Goal: Task Accomplishment & Management: Complete application form

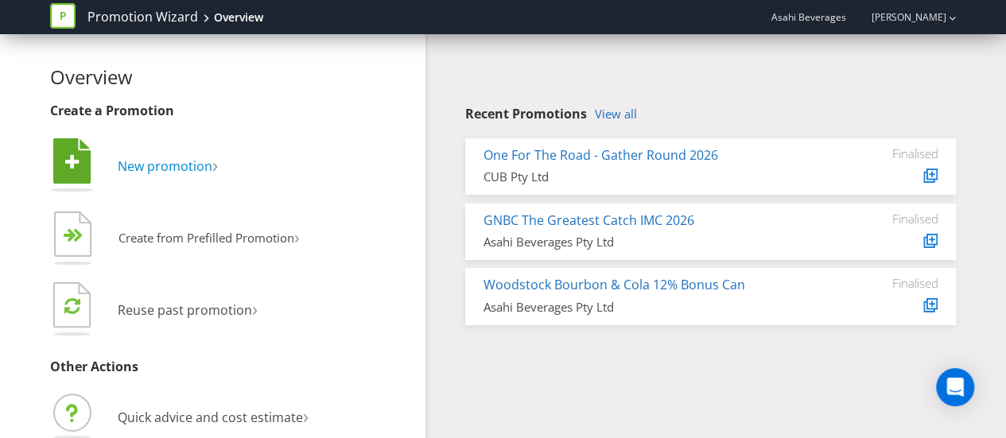
click at [189, 169] on span "New promotion" at bounding box center [165, 165] width 95 height 17
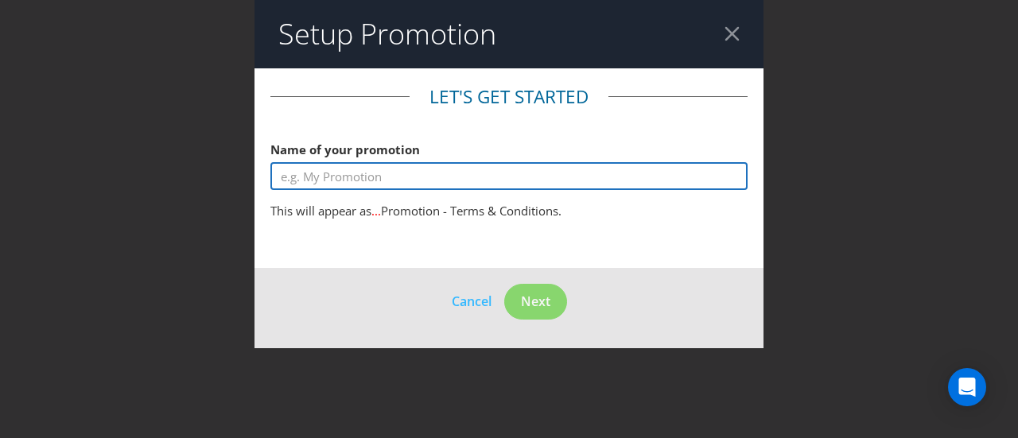
click at [323, 175] on input "text" at bounding box center [508, 176] width 477 height 28
type input "Blah"
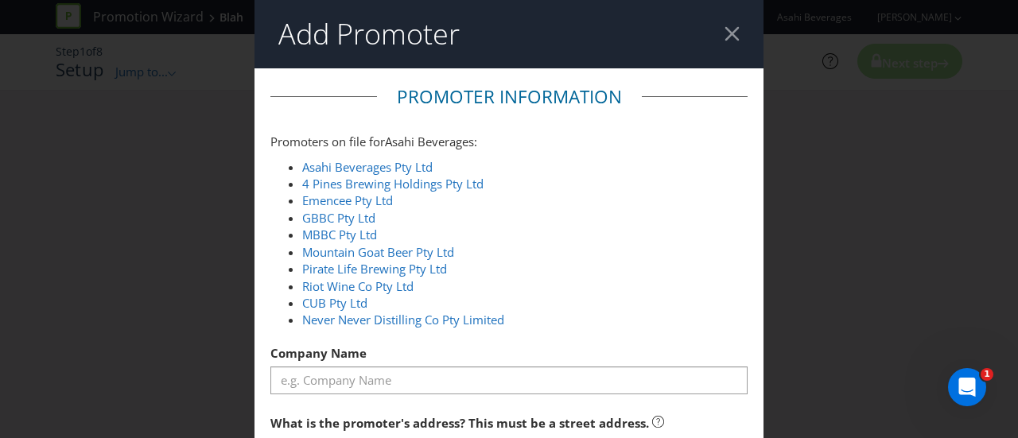
scroll to position [2, 0]
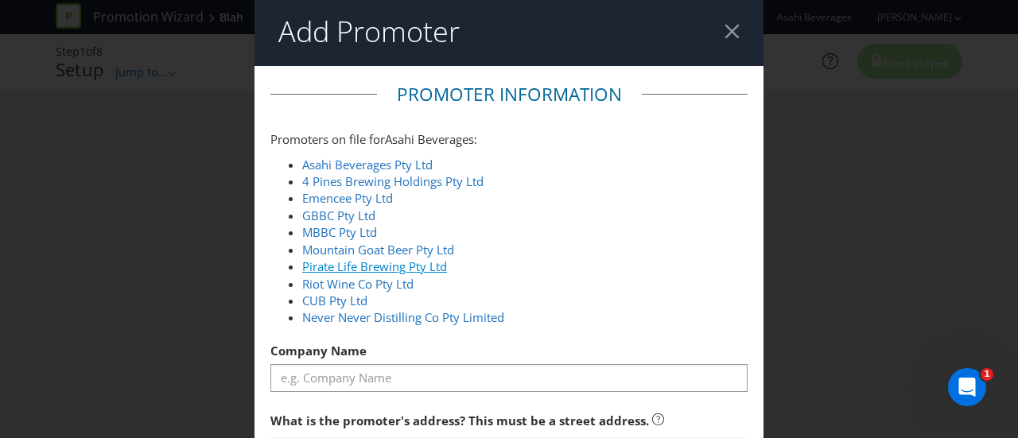
click at [392, 269] on link "Pirate Life Brewing Pty Ltd" at bounding box center [374, 267] width 145 height 16
type input "Pirate Life Brewing Pty Ltd"
type input "[STREET_ADDRESS]"
type input "Southbank"
type input "3006"
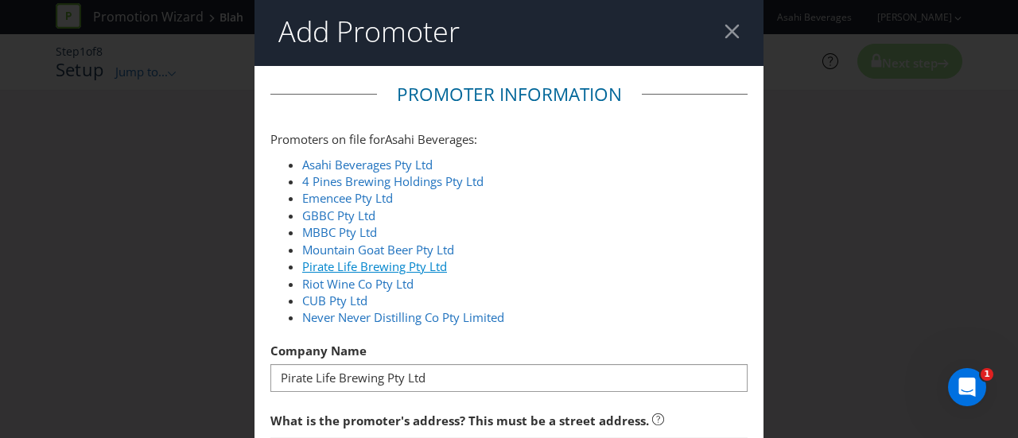
select select "AU"
type input "1800 244 054"
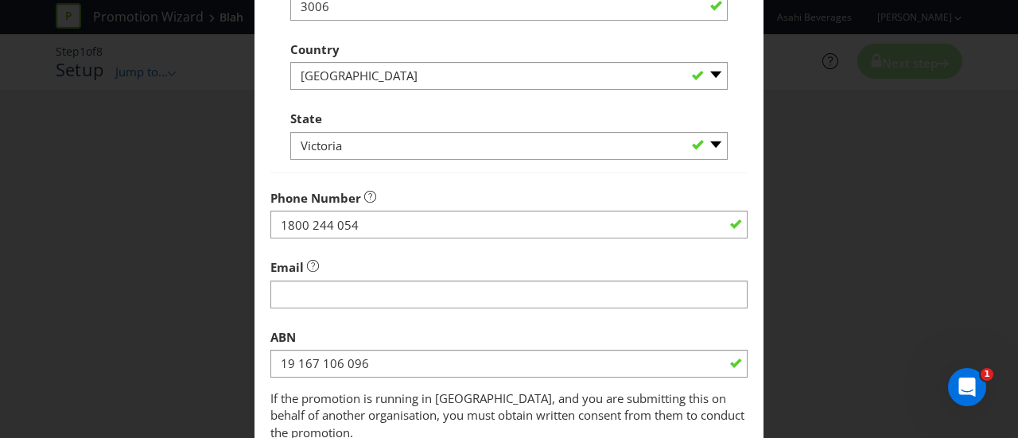
scroll to position [803, 0]
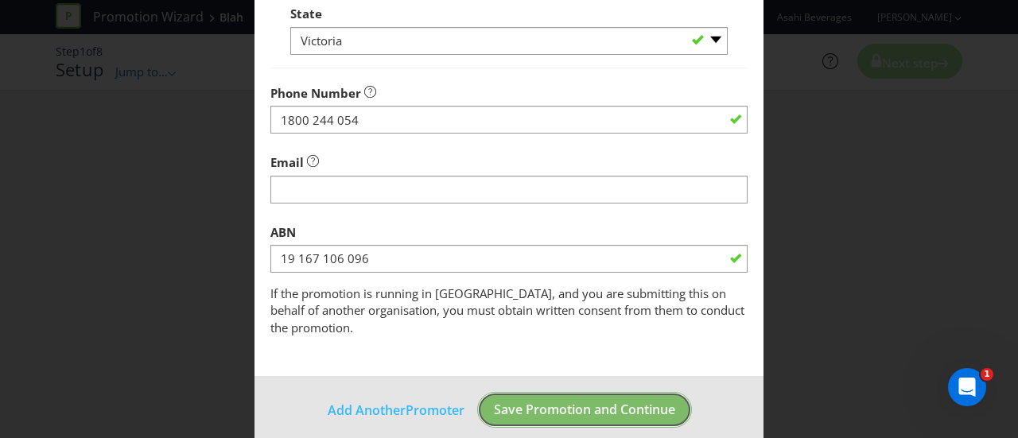
click at [592, 402] on button "Save Promotion and Continue" at bounding box center [584, 410] width 215 height 36
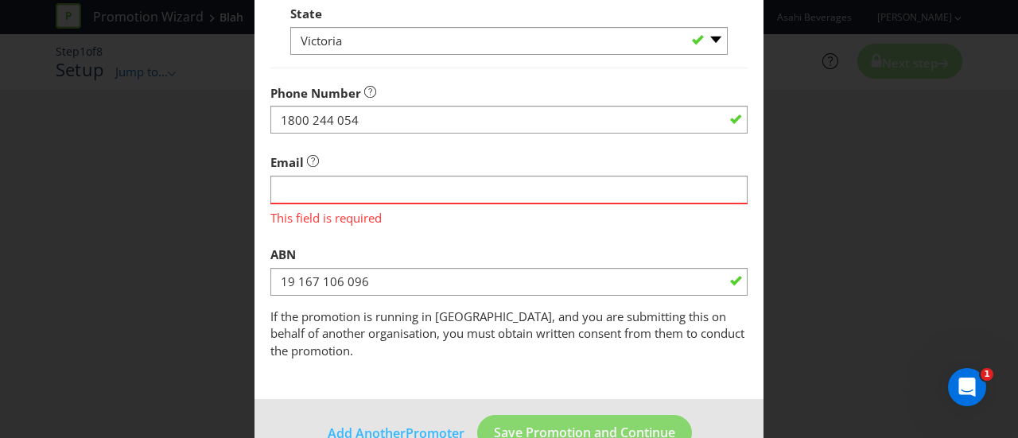
click at [449, 209] on span "This field is required" at bounding box center [508, 215] width 477 height 23
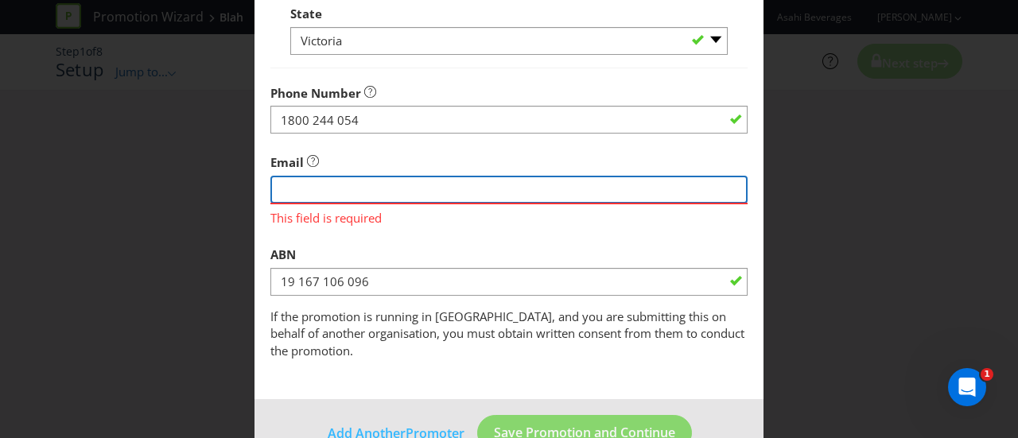
click at [453, 195] on input "string" at bounding box center [508, 190] width 477 height 28
type input "[PERSON_NAME][EMAIL_ADDRESS][PERSON_NAME][DOMAIN_NAME]"
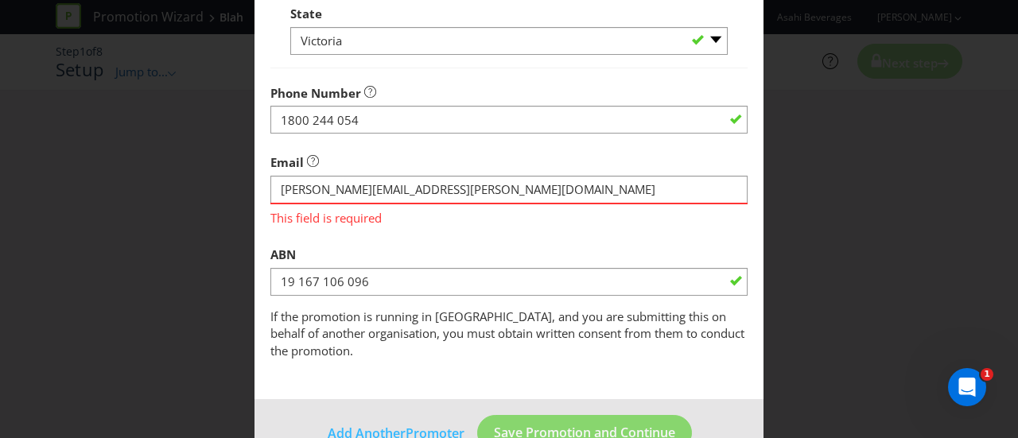
type input "Pirate Life Brewing"
type input "[STREET_ADDRESS][PERSON_NAME] (Entry via [PERSON_NAME][GEOGRAPHIC_DATA])"
type input "[GEOGRAPHIC_DATA]"
type input "5015"
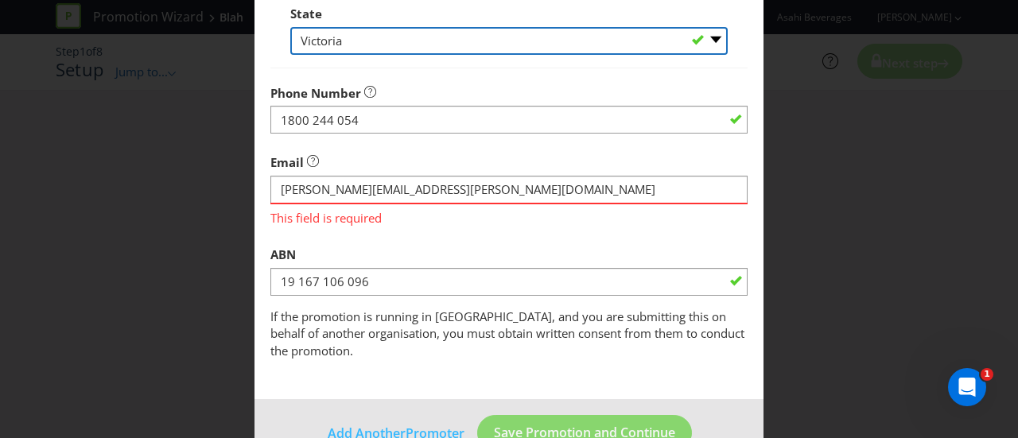
select select "SA"
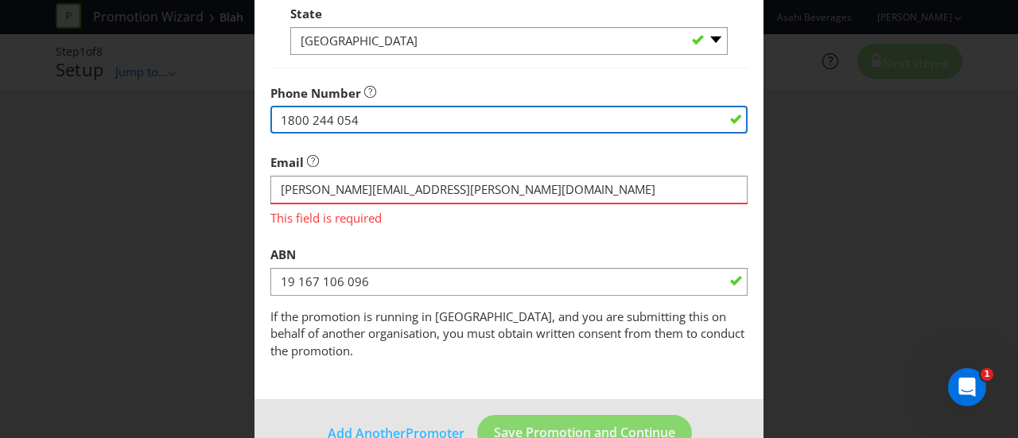
type input "0401947262"
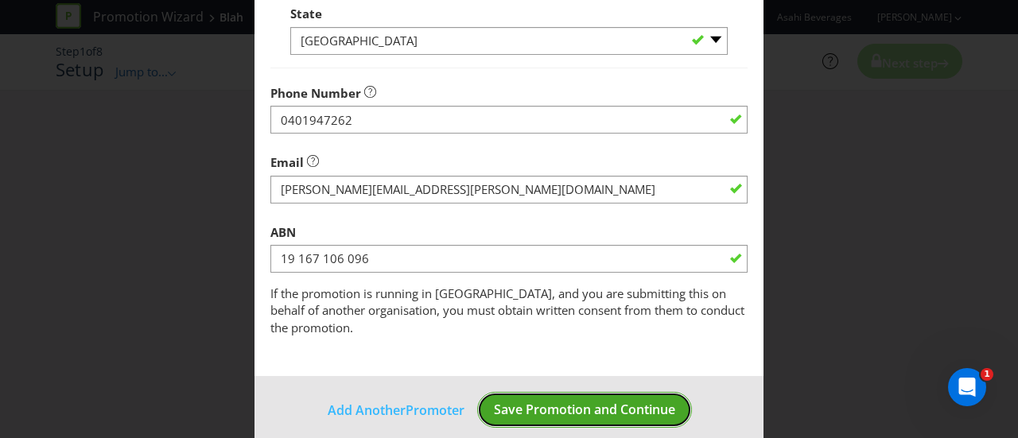
click at [554, 392] on button "Save Promotion and Continue" at bounding box center [584, 410] width 215 height 36
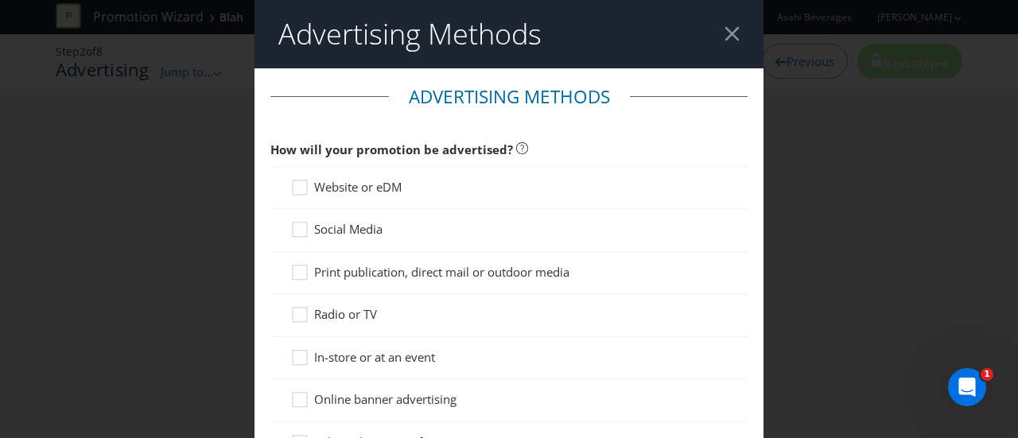
click at [376, 192] on span "Website or eDM" at bounding box center [357, 187] width 87 height 16
click at [0, 0] on input "Website or eDM" at bounding box center [0, 0] width 0 height 0
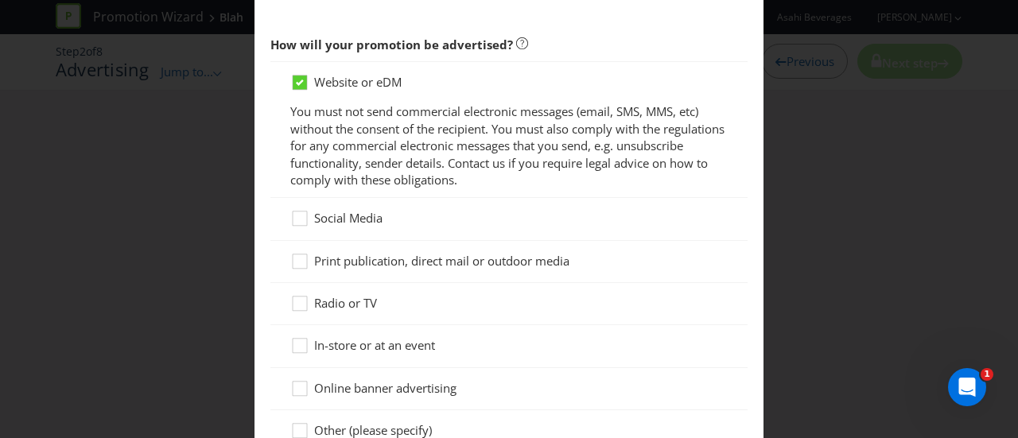
scroll to position [104, 0]
click at [320, 224] on span "Social Media" at bounding box center [348, 219] width 68 height 16
click at [0, 0] on input "Social Media" at bounding box center [0, 0] width 0 height 0
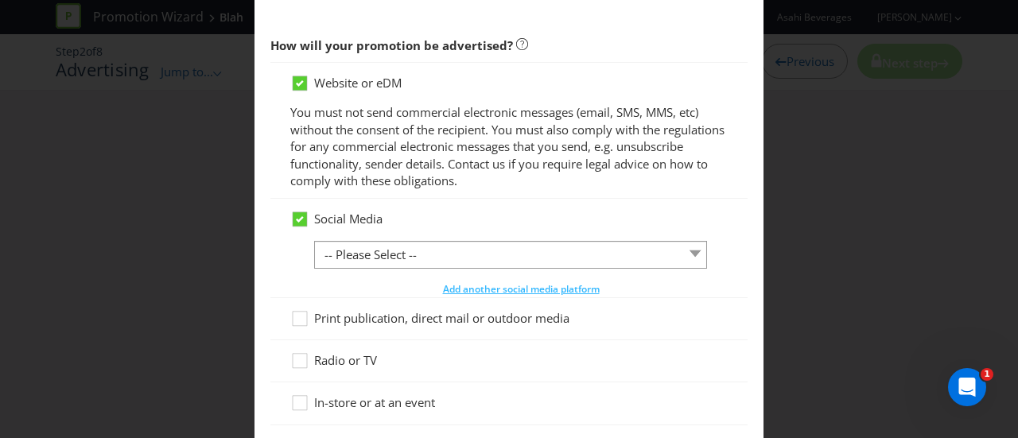
click at [320, 305] on div "Print publication, direct mail or outdoor media" at bounding box center [508, 319] width 477 height 42
click at [319, 310] on span "Print publication, direct mail or outdoor media" at bounding box center [441, 318] width 255 height 16
click at [0, 0] on input "Print publication, direct mail or outdoor media" at bounding box center [0, 0] width 0 height 0
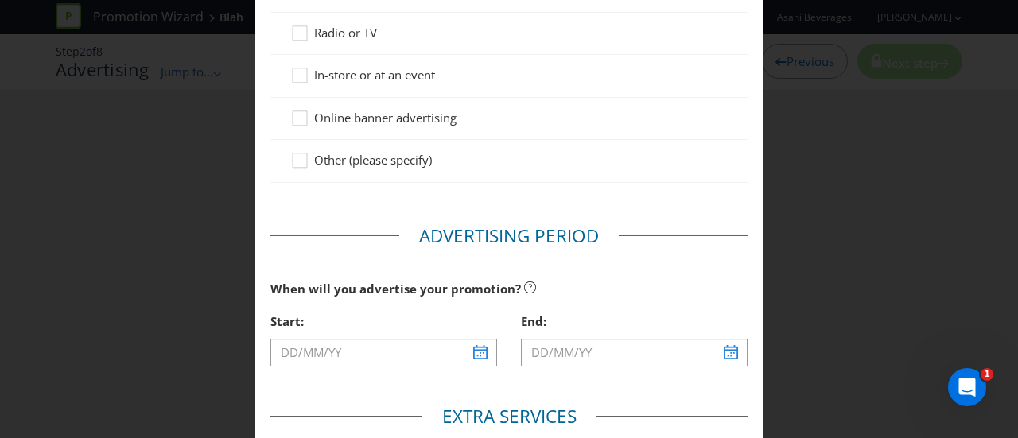
scroll to position [462, 0]
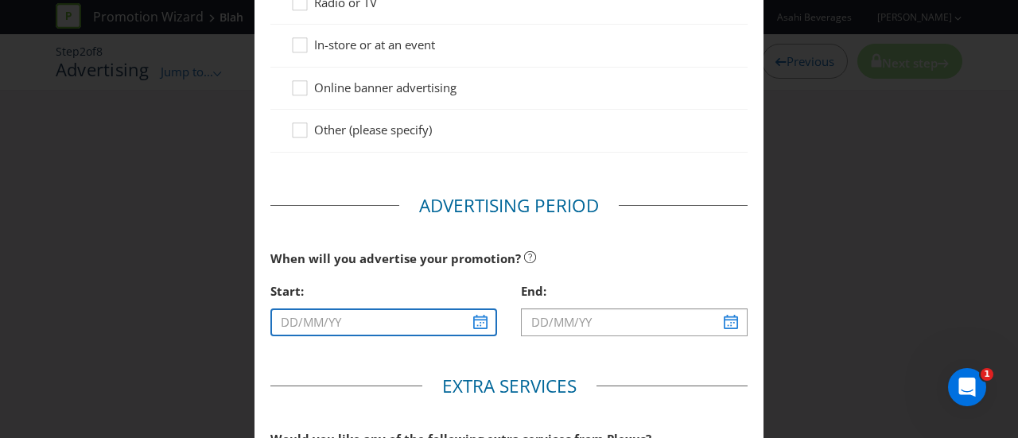
click at [319, 309] on input "text" at bounding box center [383, 323] width 227 height 28
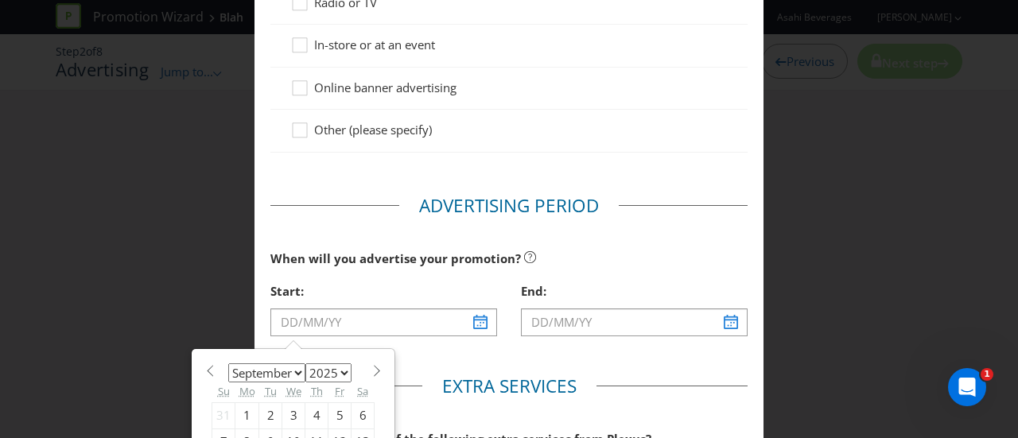
click at [305, 405] on div "4" at bounding box center [316, 415] width 23 height 25
type input "[DATE]"
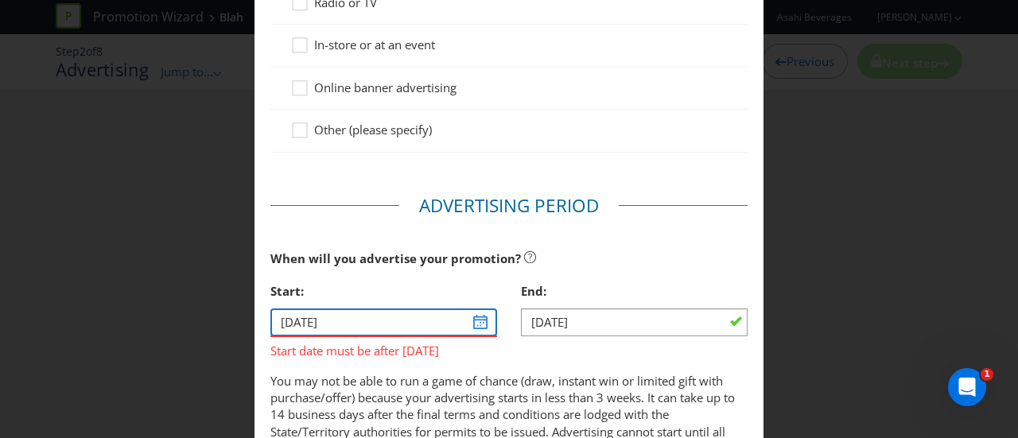
click at [382, 316] on input "[DATE]" at bounding box center [383, 323] width 227 height 28
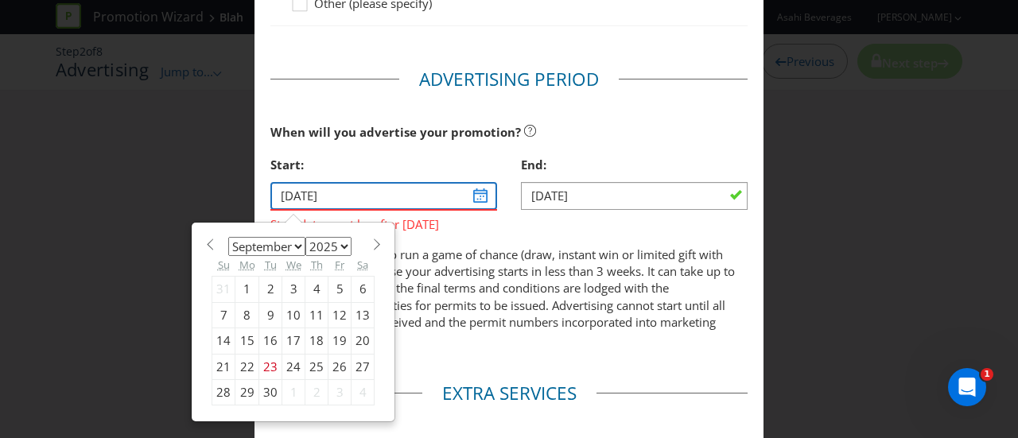
scroll to position [599, 0]
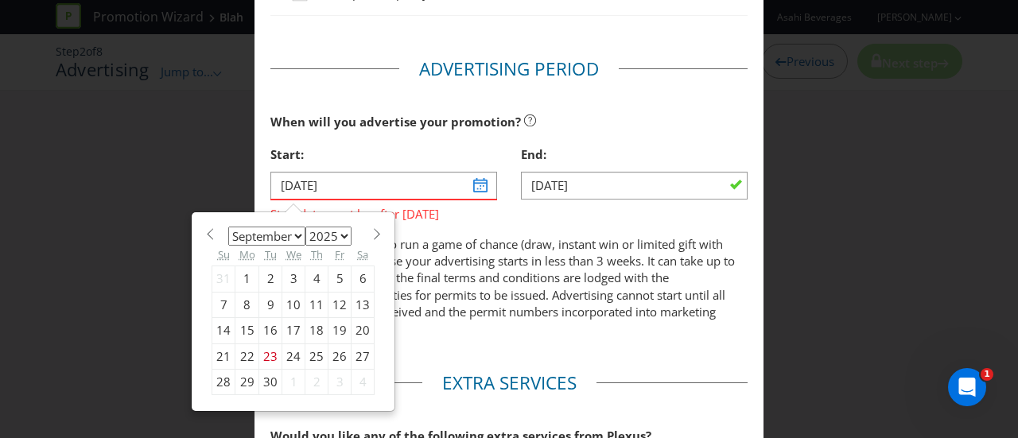
click at [329, 354] on div "26" at bounding box center [340, 356] width 23 height 25
type input "[DATE]"
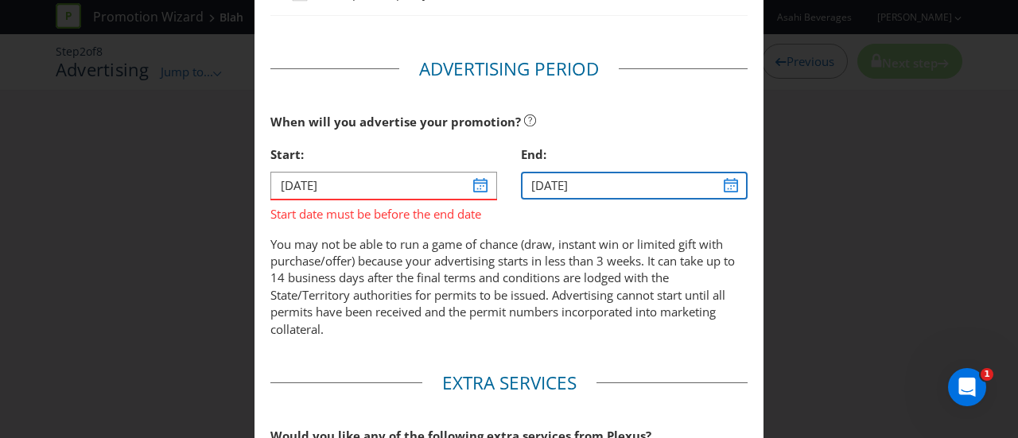
click at [607, 177] on input "[DATE]" at bounding box center [634, 186] width 227 height 28
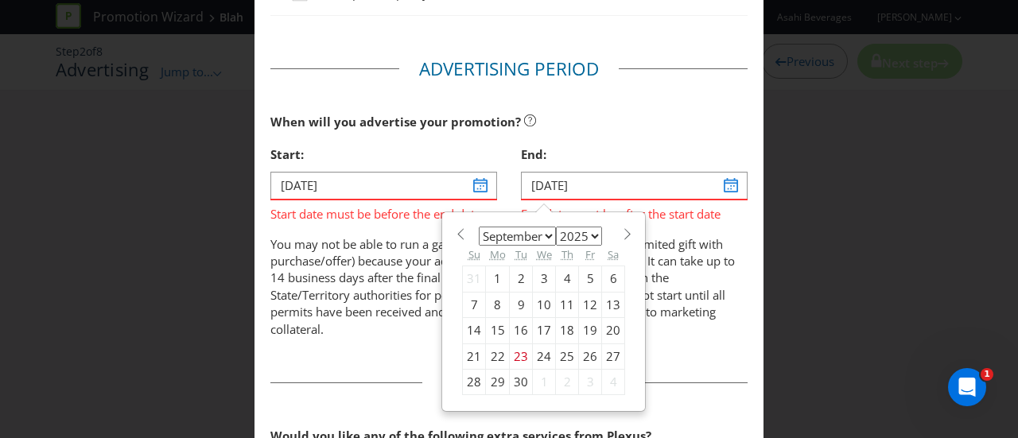
click at [602, 356] on div "27" at bounding box center [613, 356] width 23 height 25
type input "[DATE]"
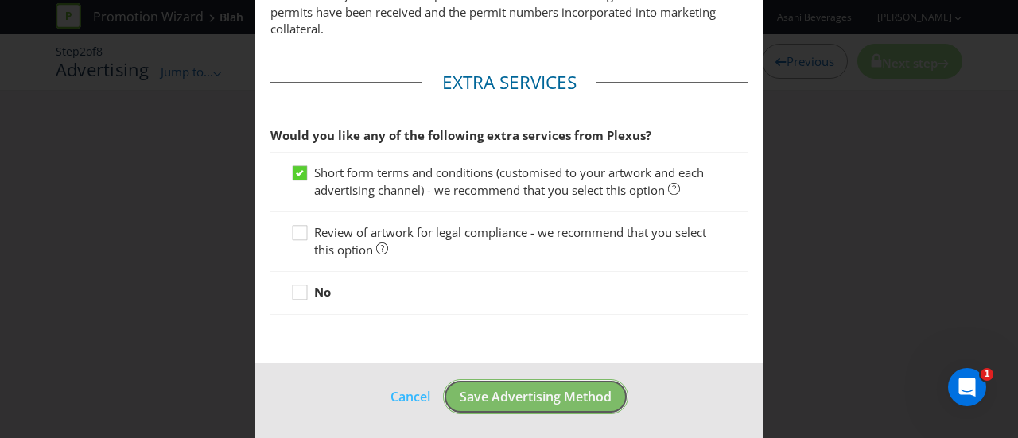
click at [550, 388] on span "Save Advertising Method" at bounding box center [536, 396] width 152 height 17
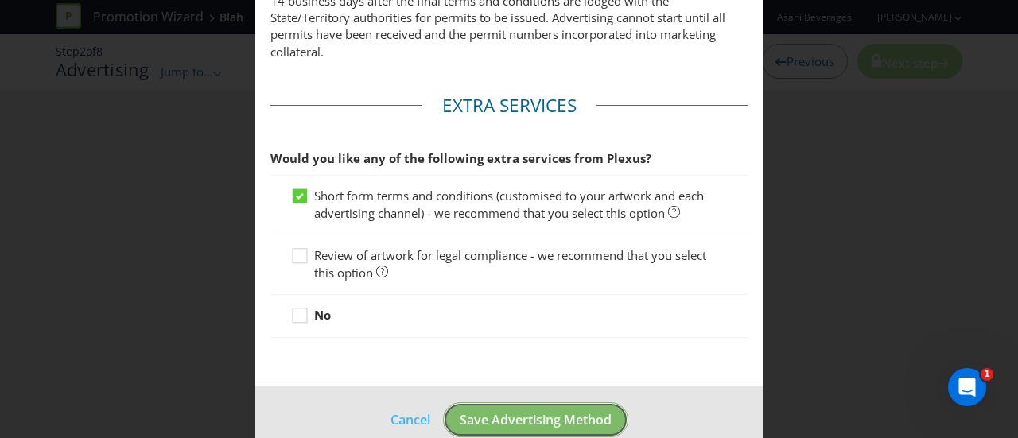
scroll to position [68, 0]
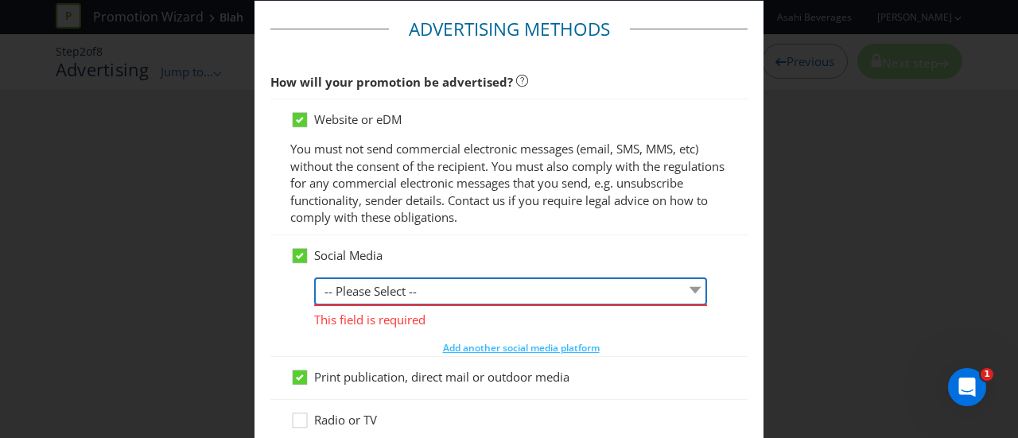
click at [449, 294] on select "-- Please Select -- Facebook X Instagram Snapchat LinkedIn Pinterest Tumblr You…" at bounding box center [510, 292] width 393 height 28
select select "X"
click at [314, 278] on select "-- Please Select -- Facebook X Instagram Snapchat LinkedIn Pinterest Tumblr You…" at bounding box center [510, 292] width 393 height 28
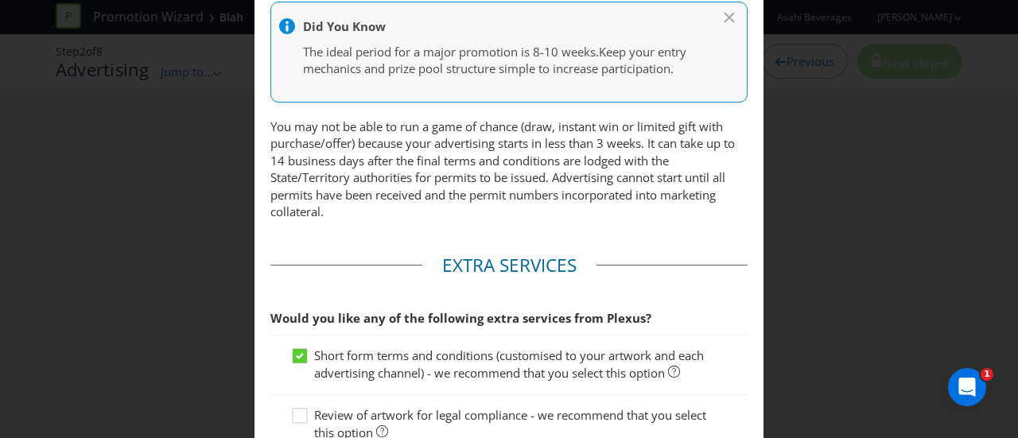
scroll to position [993, 0]
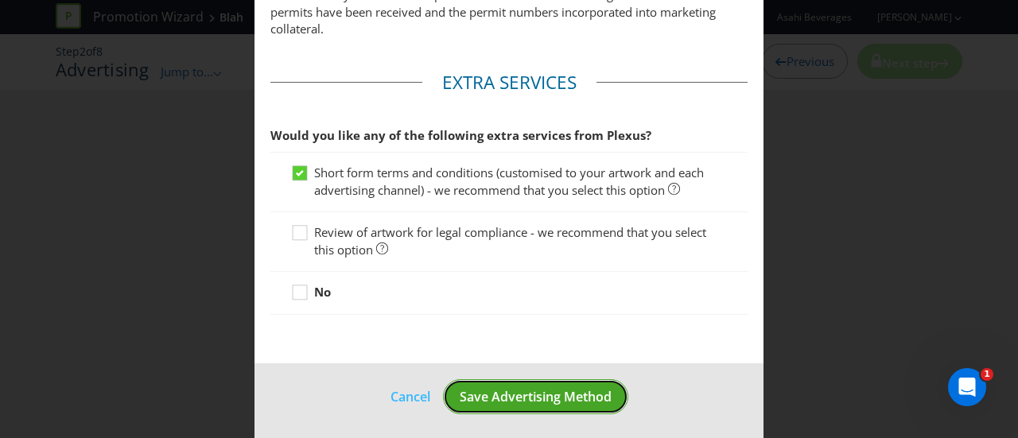
click at [520, 388] on span "Save Advertising Method" at bounding box center [536, 396] width 152 height 17
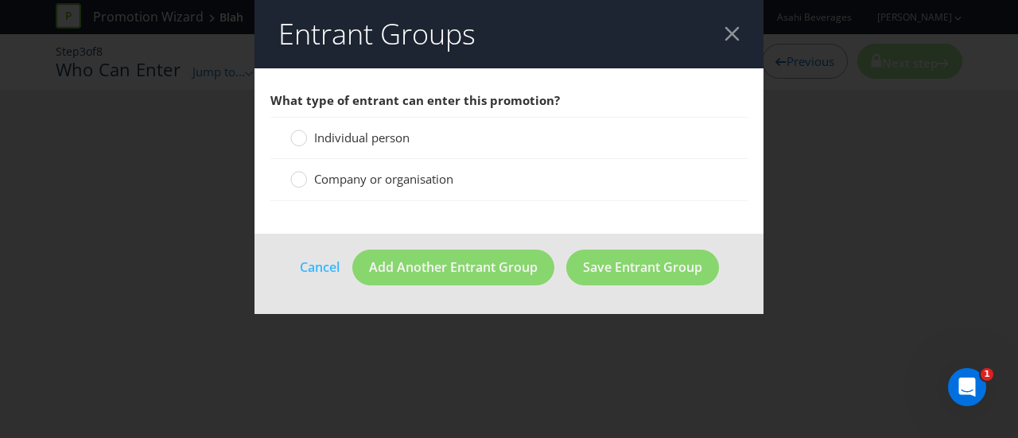
click at [393, 141] on span "Individual person" at bounding box center [361, 138] width 95 height 16
click at [0, 0] on input "Individual person" at bounding box center [0, 0] width 0 height 0
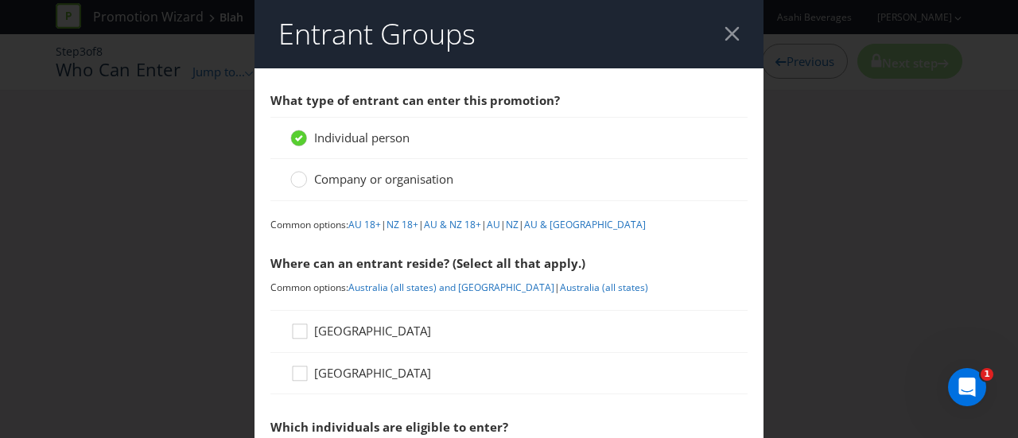
scroll to position [328, 0]
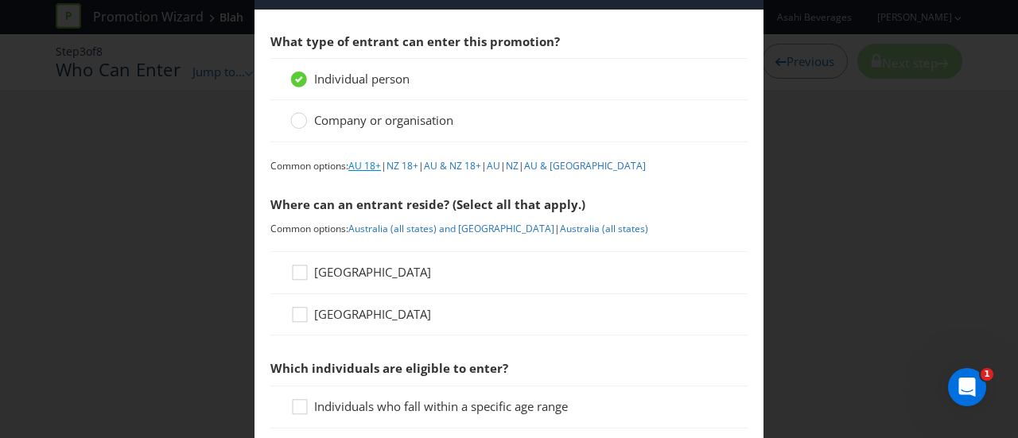
click at [366, 163] on link "AU 18+" at bounding box center [364, 166] width 33 height 14
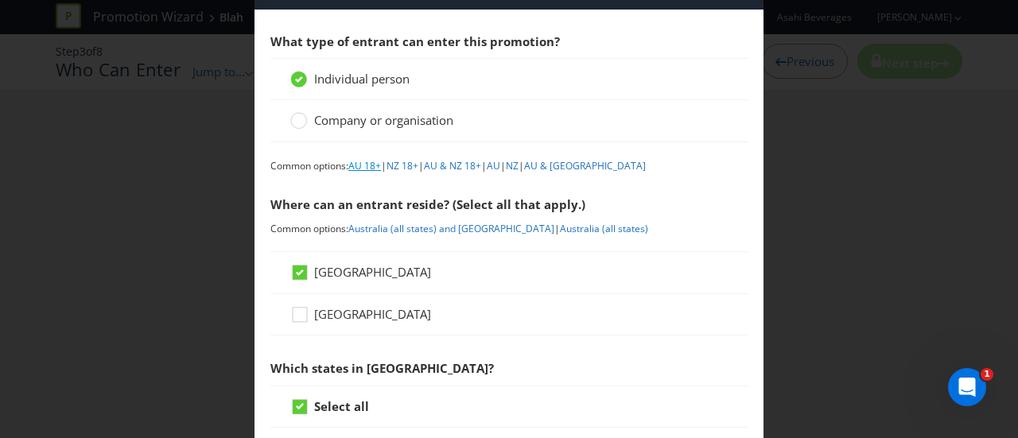
scroll to position [913, 0]
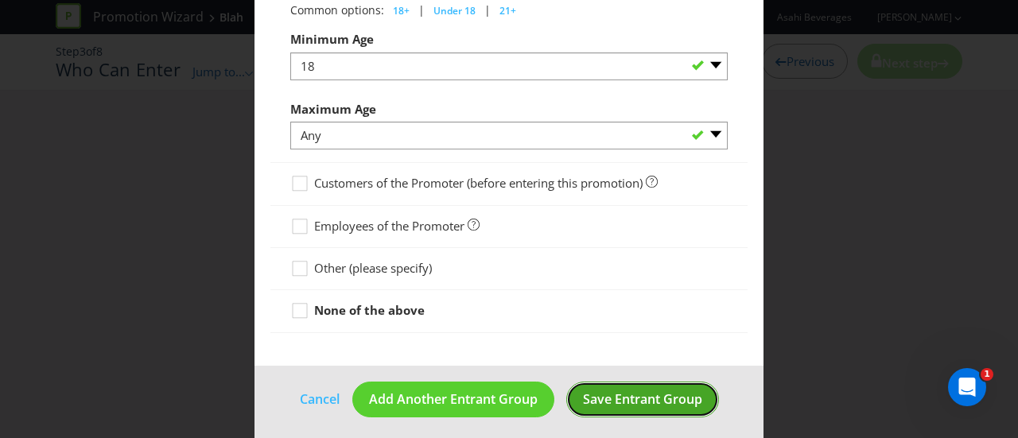
click at [607, 391] on span "Save Entrant Group" at bounding box center [642, 399] width 119 height 17
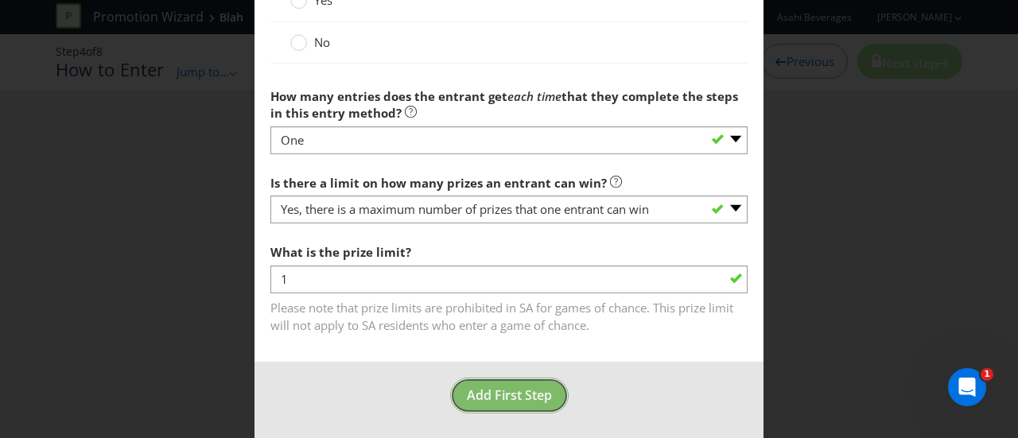
click at [490, 393] on span "Add First Step" at bounding box center [509, 395] width 85 height 17
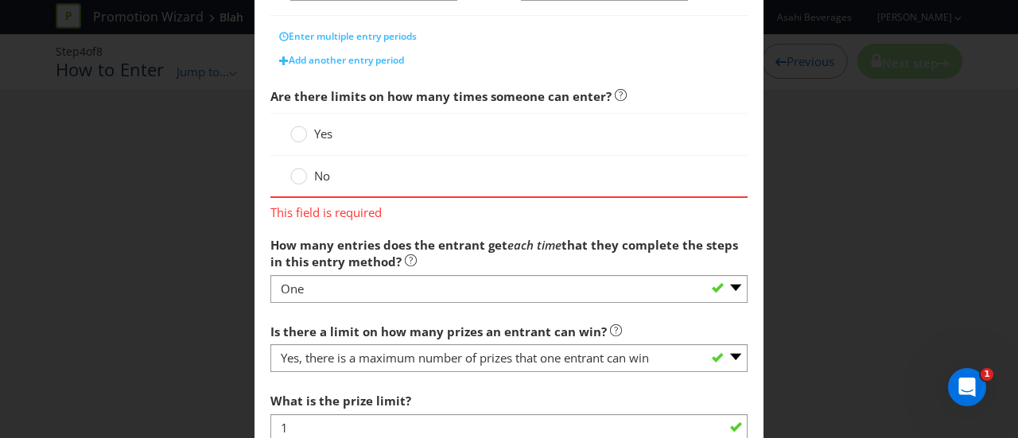
scroll to position [488, 0]
click at [297, 184] on div at bounding box center [298, 177] width 16 height 21
click at [0, 0] on input "No" at bounding box center [0, 0] width 0 height 0
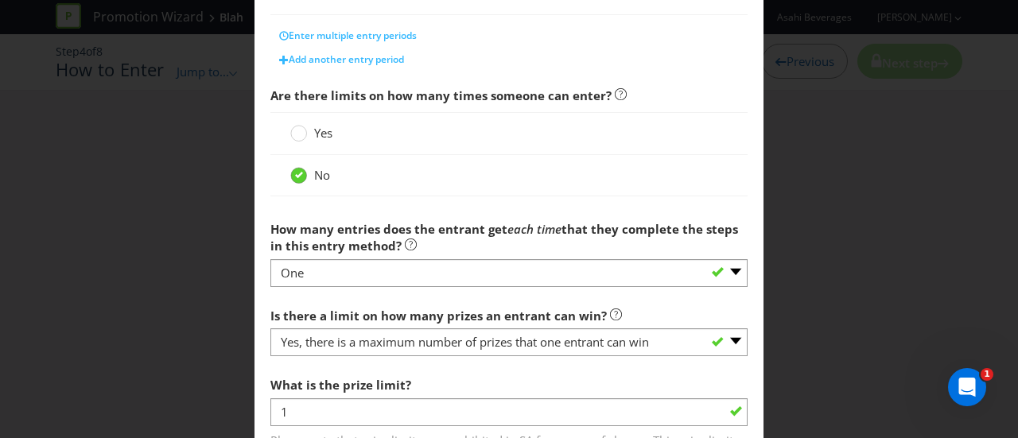
scroll to position [620, 0]
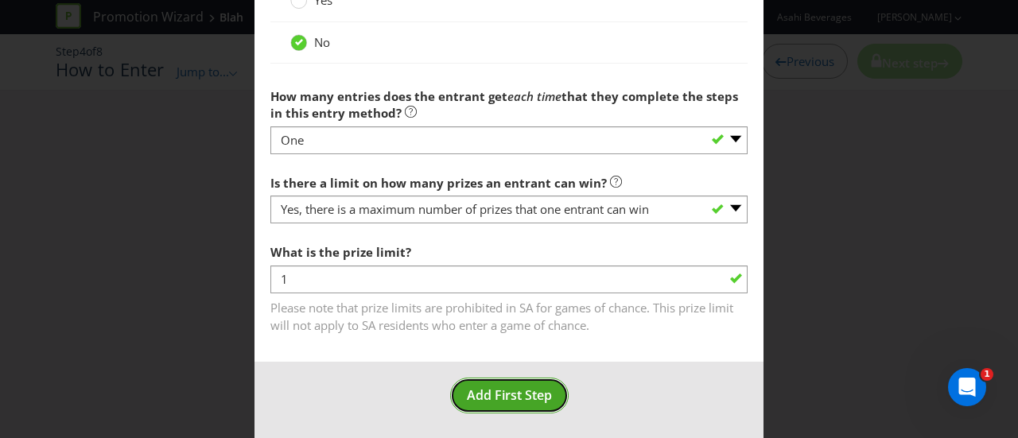
click at [526, 405] on button "Add First Step" at bounding box center [509, 396] width 119 height 36
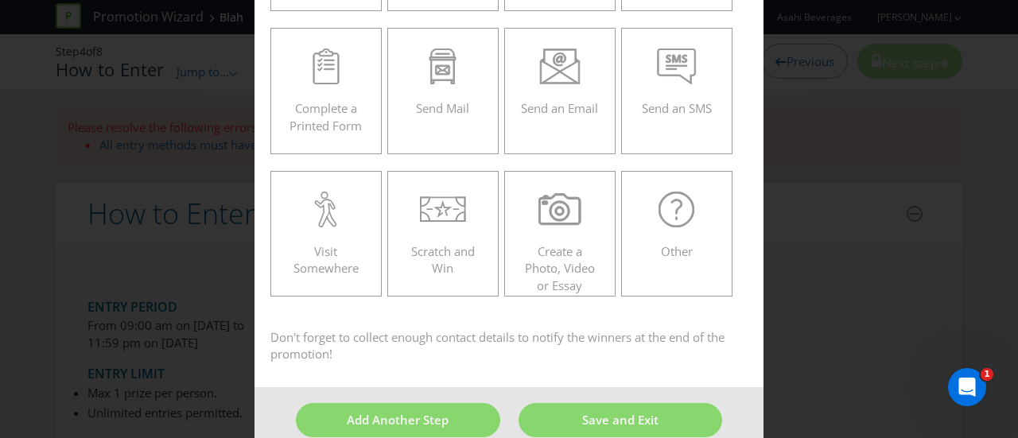
scroll to position [248, 0]
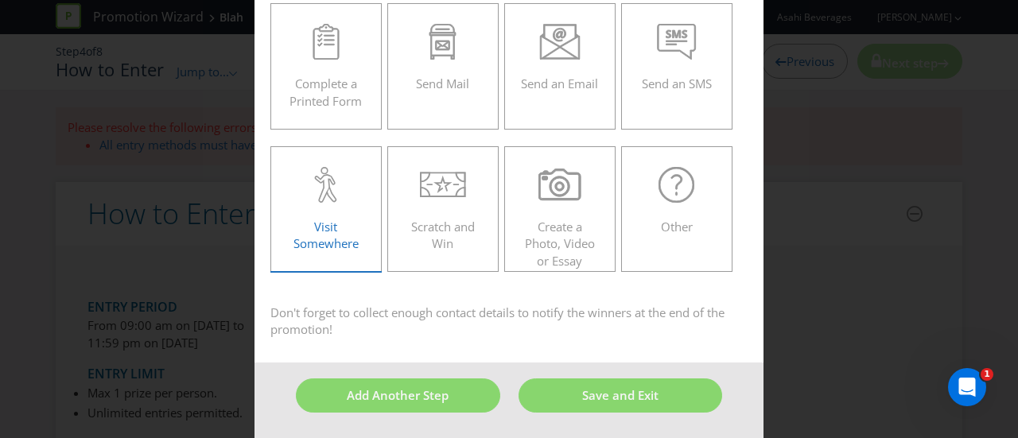
click at [356, 255] on label "Visit Somewhere" at bounding box center [325, 209] width 111 height 126
click at [0, 0] on input "Visit Somewhere" at bounding box center [0, 0] width 0 height 0
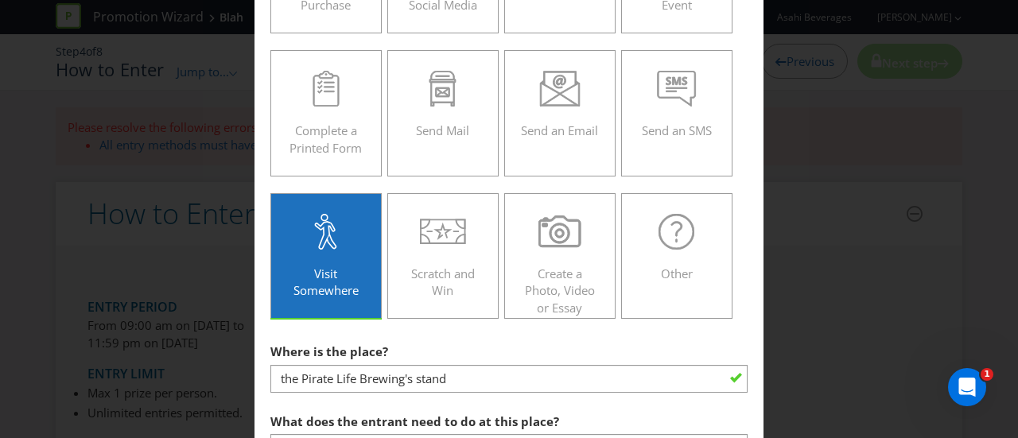
scroll to position [200, 0]
